Goal: Book appointment/travel/reservation

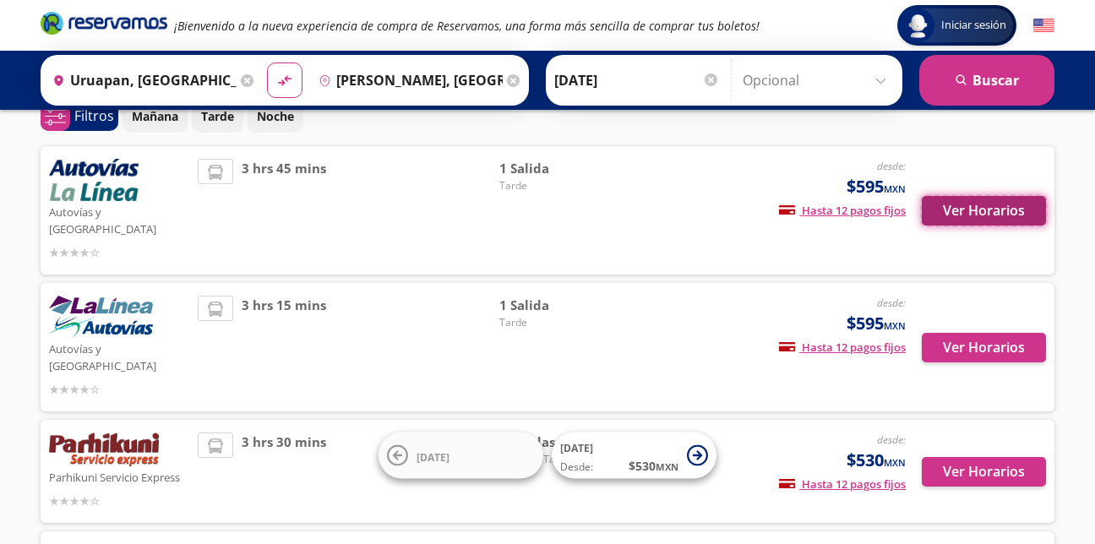
click at [957, 196] on button "Ver Horarios" at bounding box center [984, 211] width 124 height 30
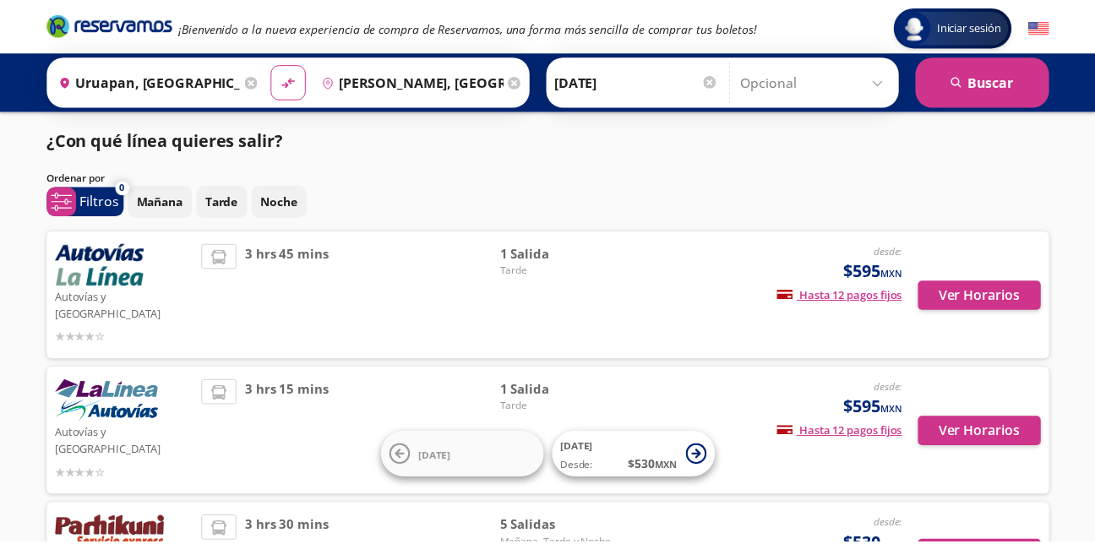
scroll to position [85, 0]
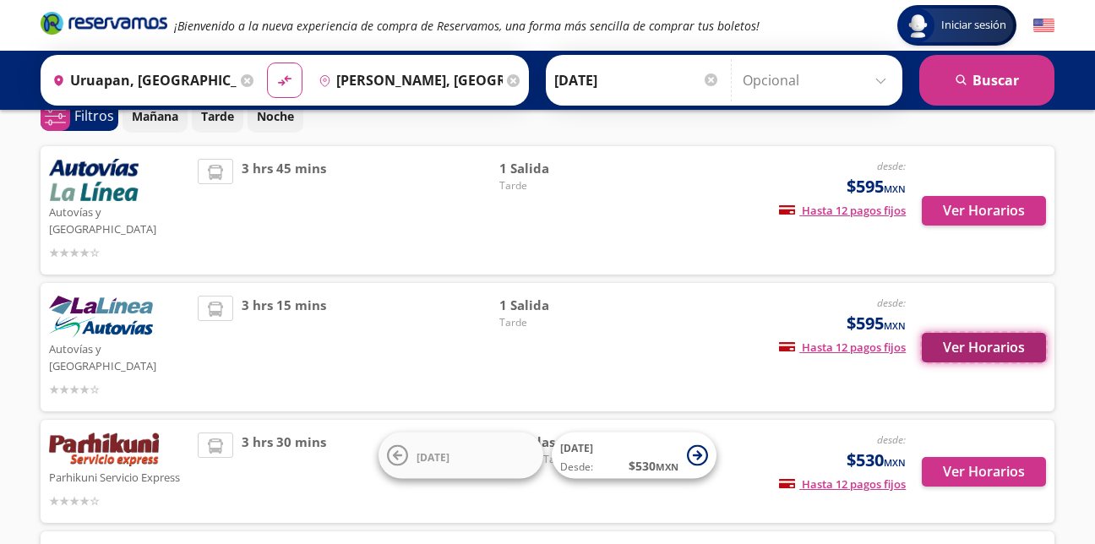
click at [993, 333] on button "Ver Horarios" at bounding box center [984, 348] width 124 height 30
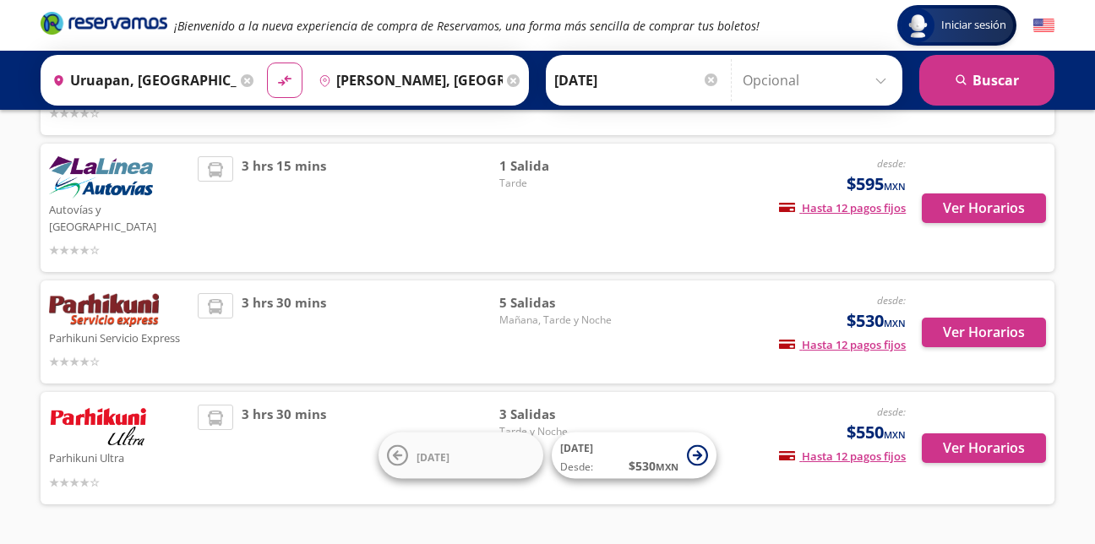
scroll to position [244, 0]
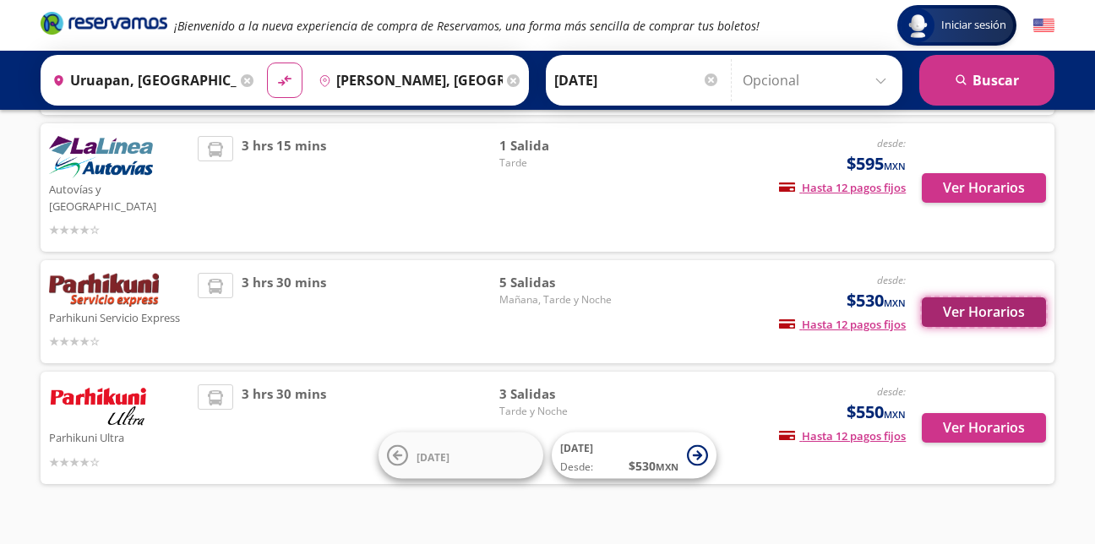
click at [971, 297] on button "Ver Horarios" at bounding box center [984, 312] width 124 height 30
